Goal: Register for event/course

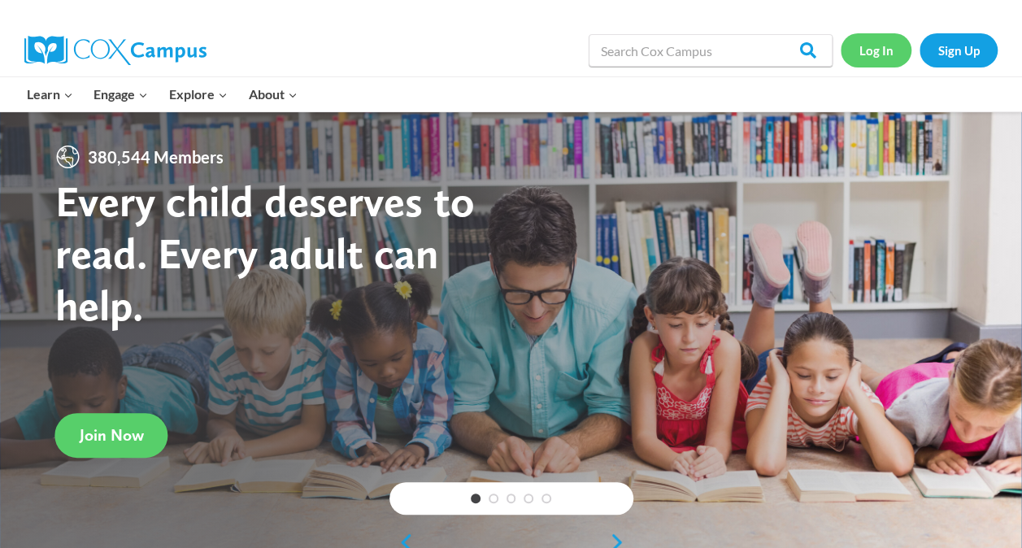
click at [881, 53] on link "Log In" at bounding box center [876, 49] width 71 height 33
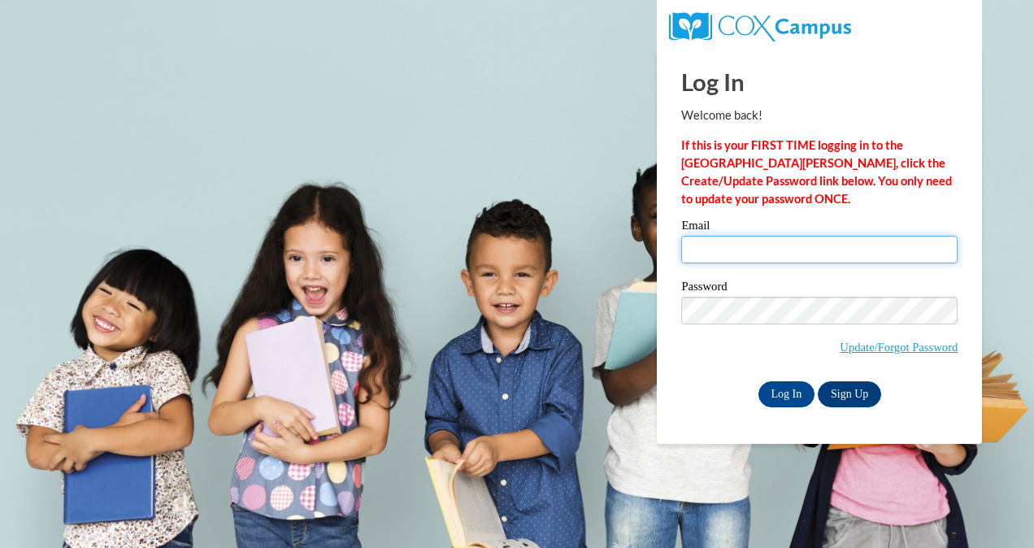
click at [790, 246] on input "Email" at bounding box center [819, 250] width 276 height 28
type input "tcook@chrisapp.org"
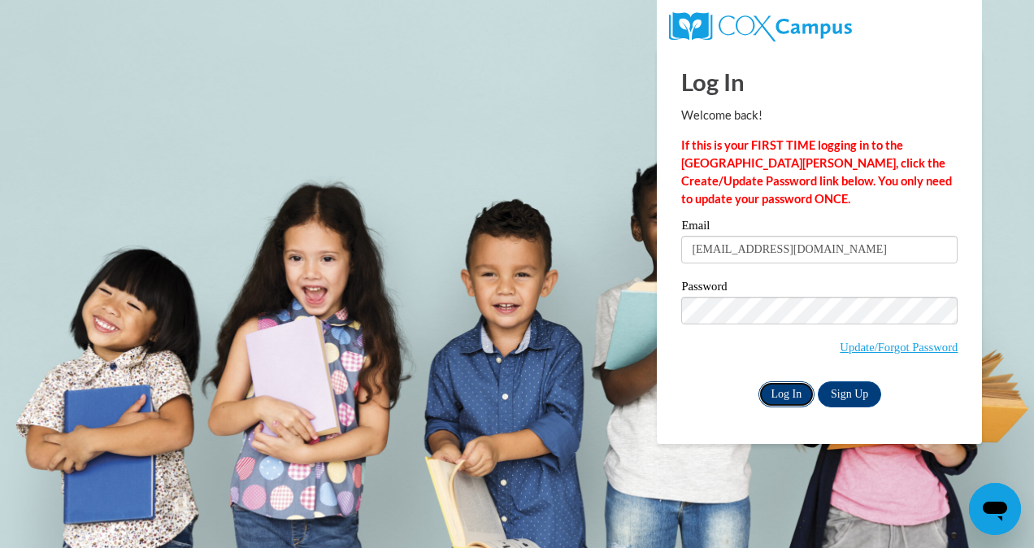
click at [788, 397] on input "Log In" at bounding box center [787, 394] width 57 height 26
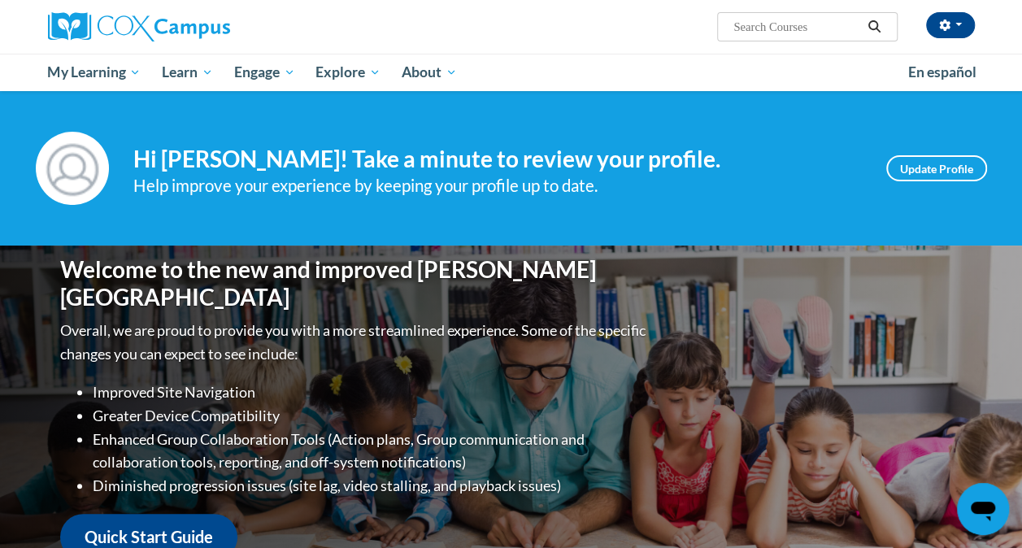
click at [761, 24] on input "Search..." at bounding box center [797, 27] width 130 height 20
type input "a"
type input "talk with me"
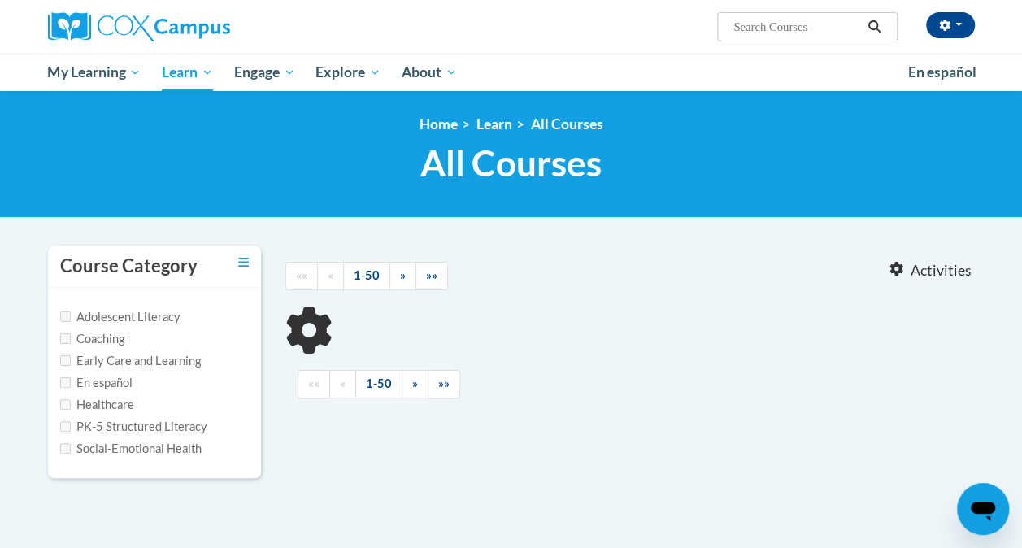
type input "talk with me"
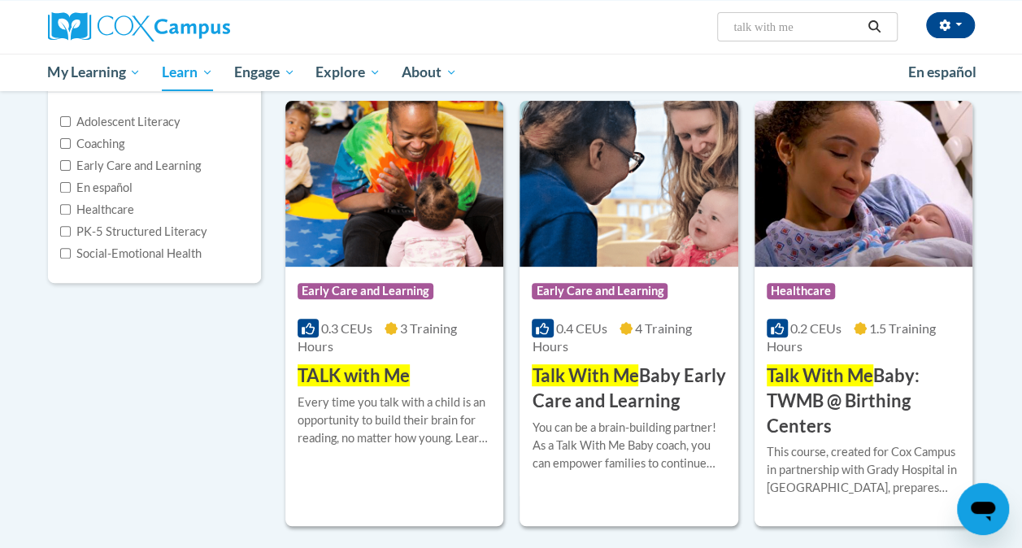
scroll to position [244, 0]
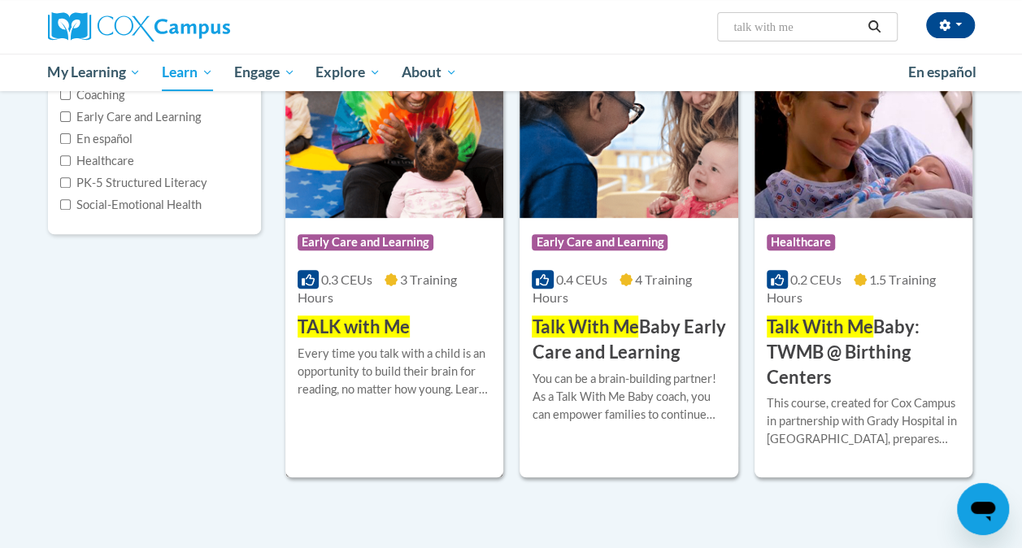
click at [363, 348] on div "Every time you talk with a child is an opportunity to build their brain for rea…" at bounding box center [394, 372] width 193 height 54
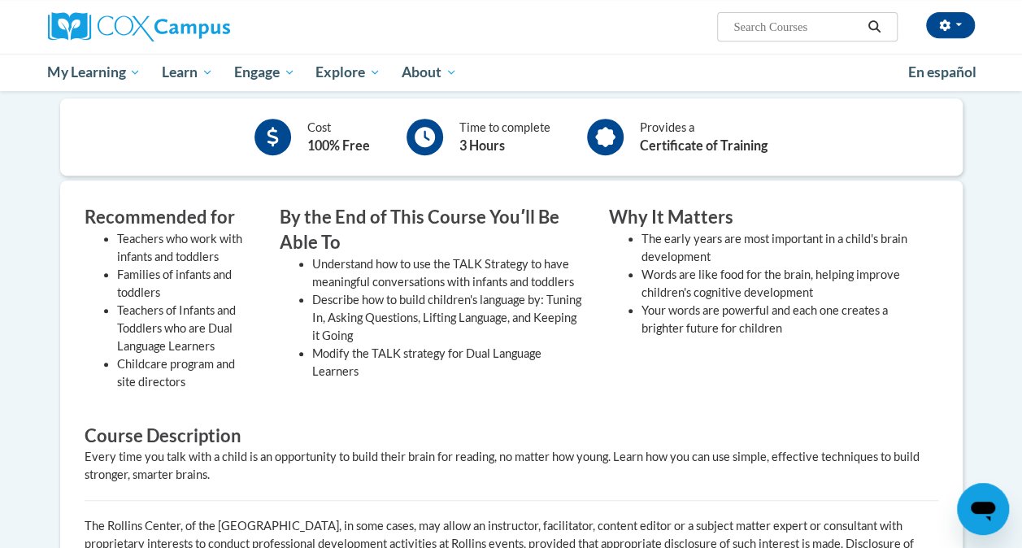
scroll to position [244, 0]
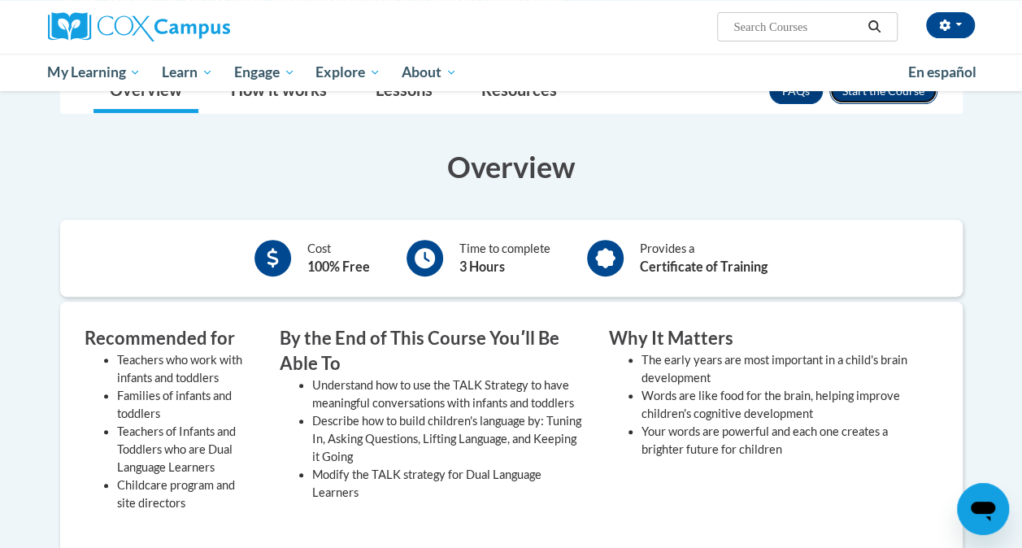
click at [842, 93] on button "Enroll" at bounding box center [883, 91] width 108 height 26
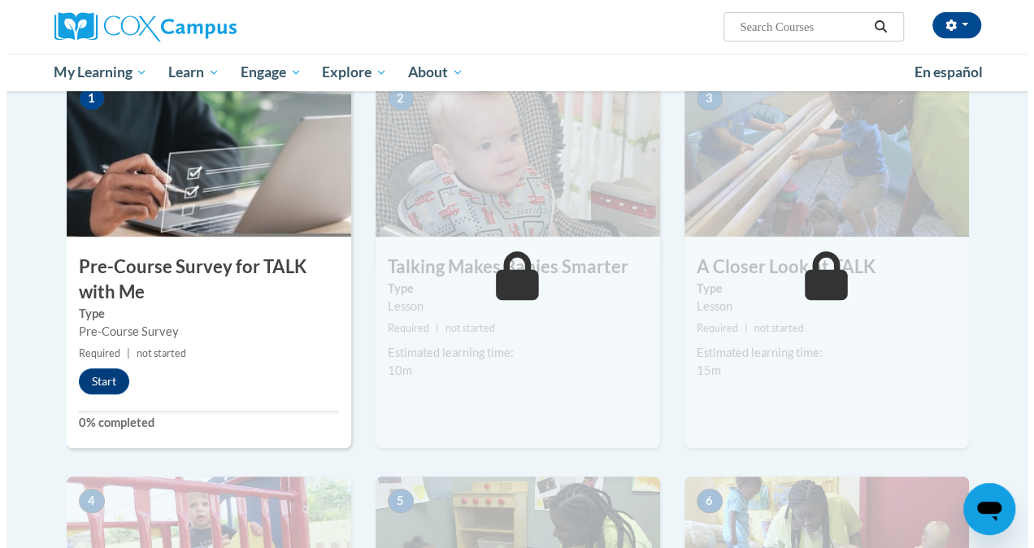
scroll to position [325, 0]
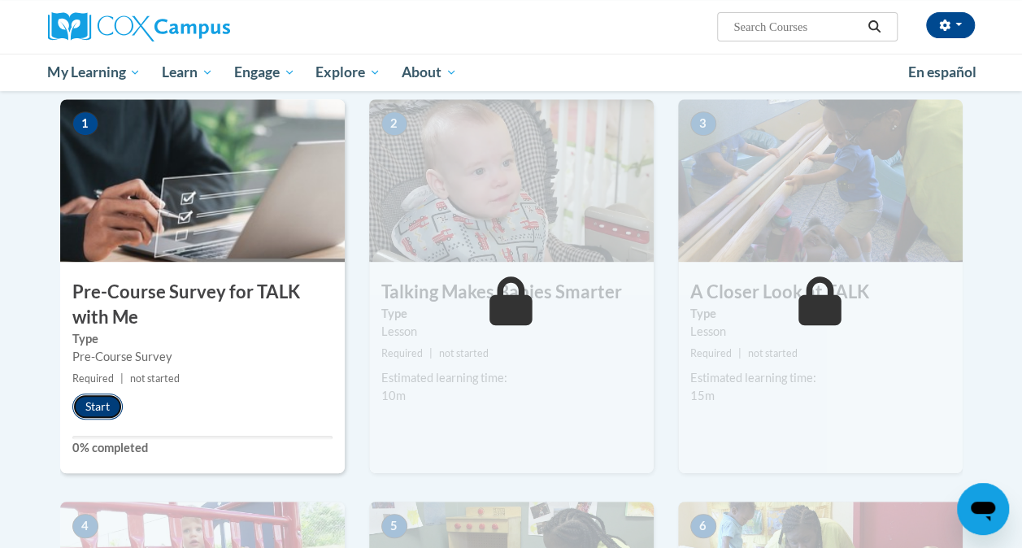
click at [94, 410] on button "Start" at bounding box center [97, 406] width 50 height 26
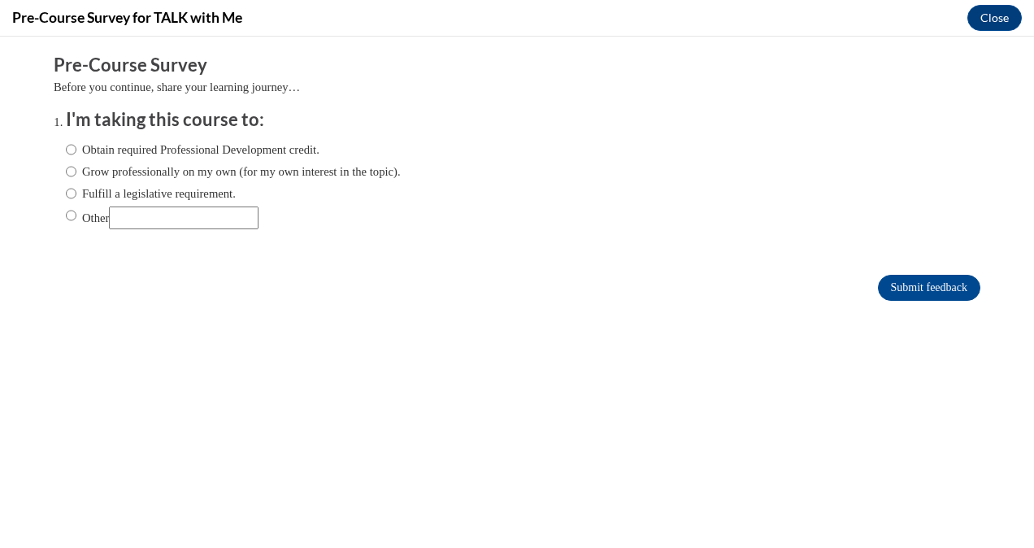
scroll to position [0, 0]
click at [66, 148] on input "Obtain required Professional Development credit." at bounding box center [71, 150] width 11 height 18
radio input "true"
click at [922, 285] on input "Submit feedback" at bounding box center [929, 288] width 102 height 26
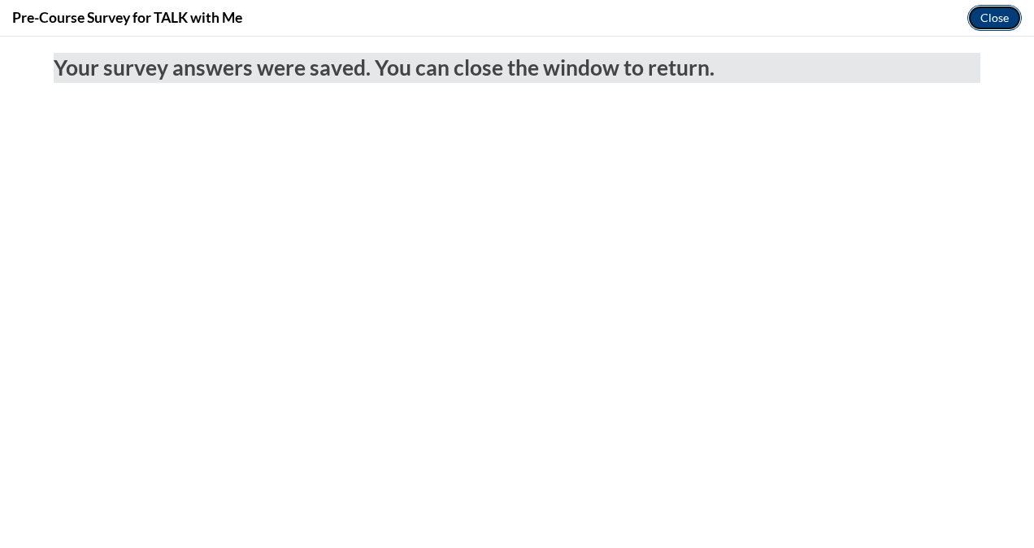
click at [1002, 16] on button "Close" at bounding box center [994, 18] width 54 height 26
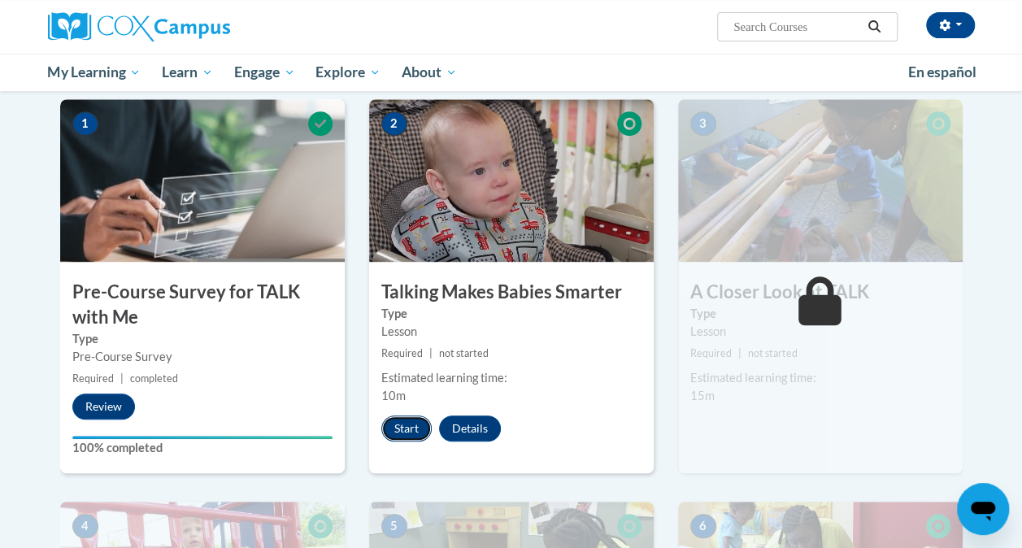
click at [398, 424] on button "Start" at bounding box center [406, 428] width 50 height 26
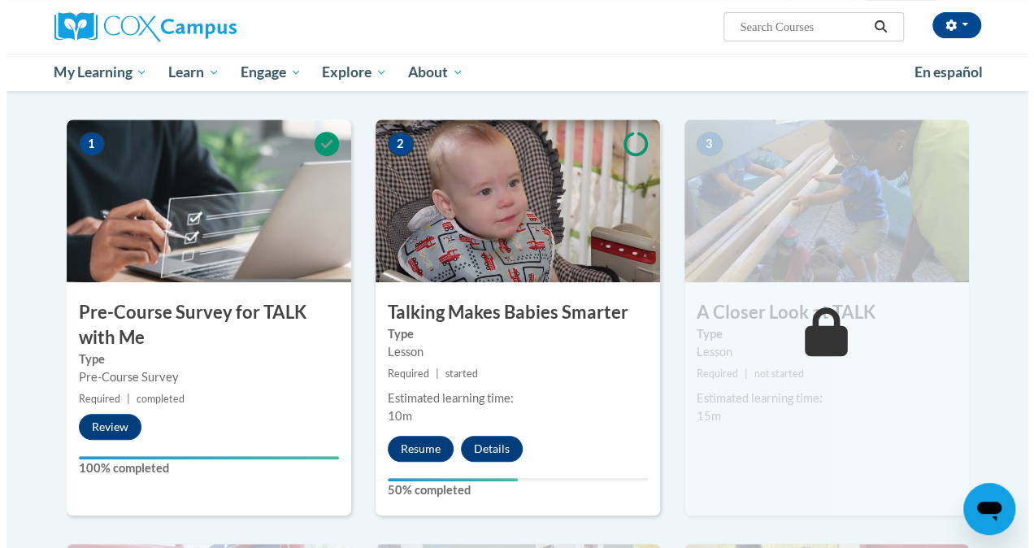
scroll to position [488, 0]
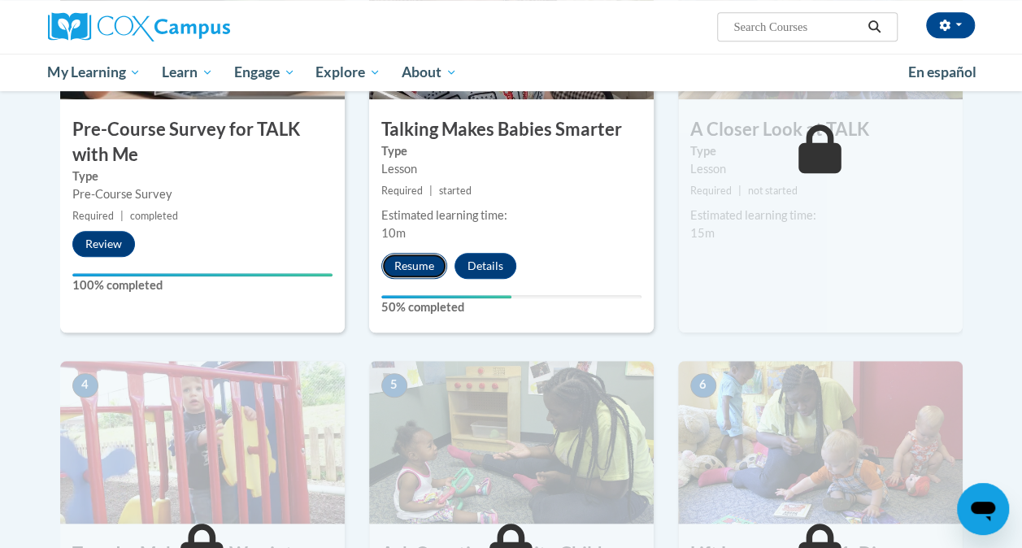
click at [411, 267] on button "Resume" at bounding box center [414, 266] width 66 height 26
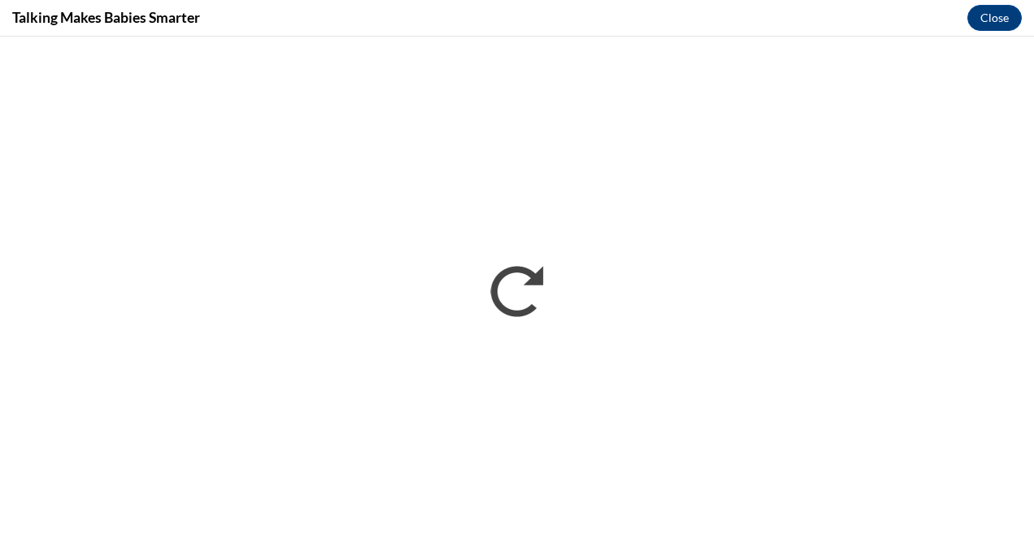
scroll to position [0, 0]
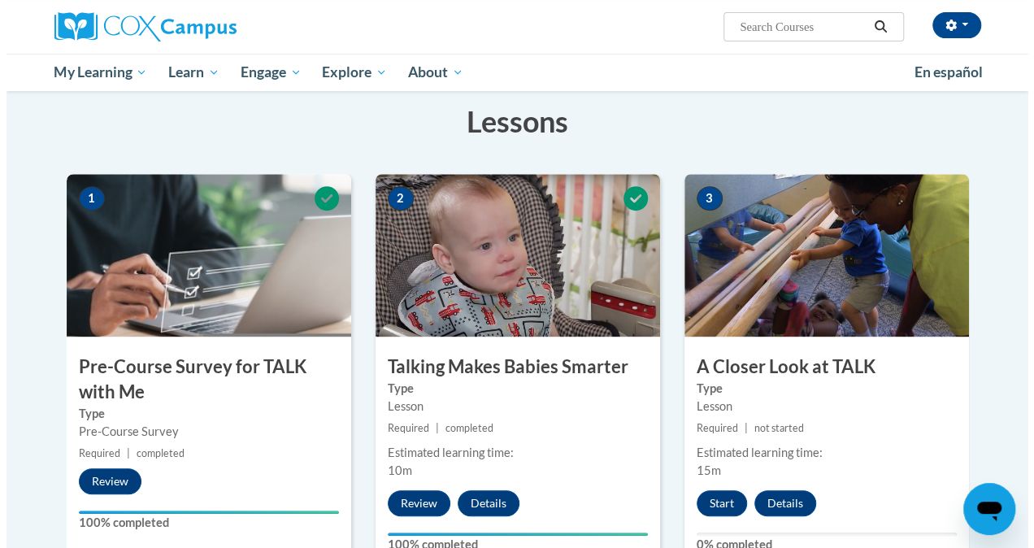
scroll to position [407, 0]
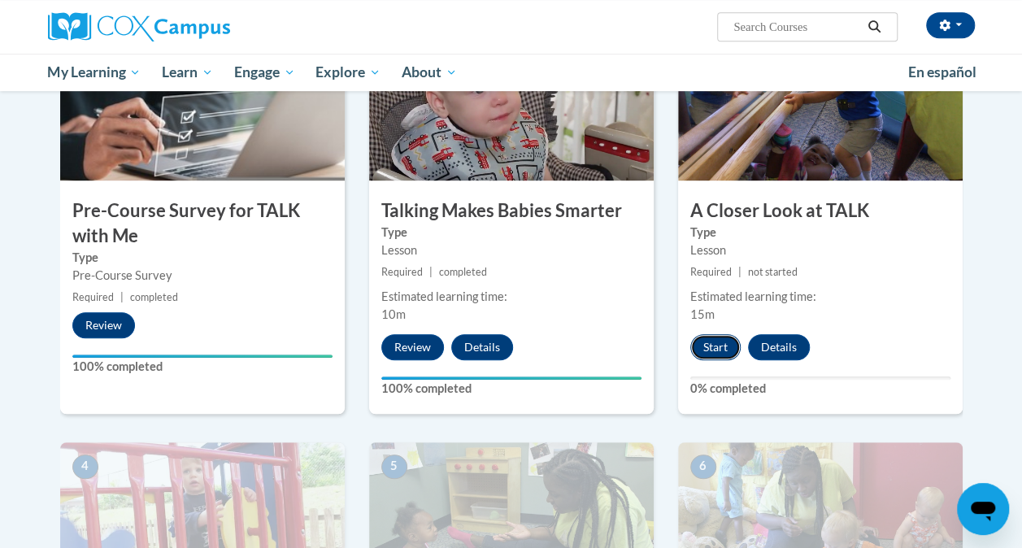
click at [715, 345] on button "Start" at bounding box center [715, 347] width 50 height 26
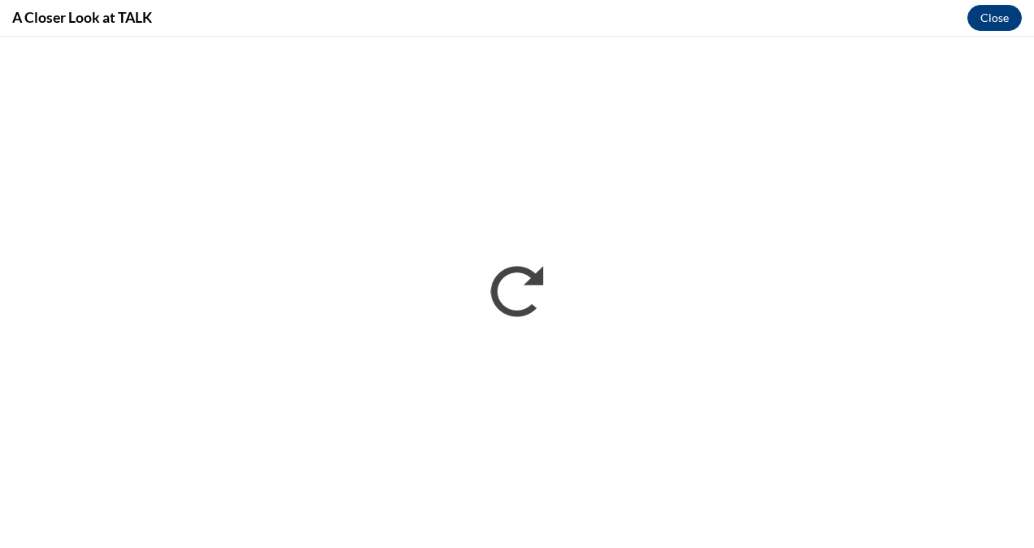
scroll to position [0, 0]
